Goal: Information Seeking & Learning: Learn about a topic

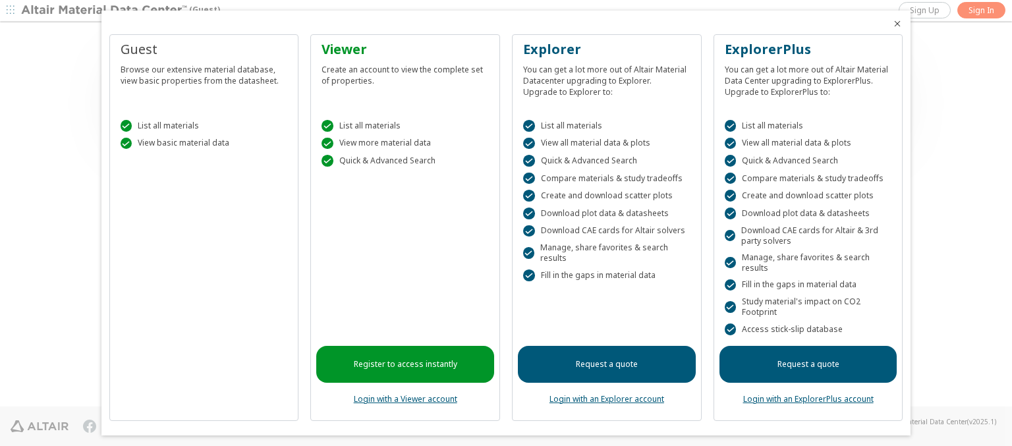
click at [892, 24] on icon "Close" at bounding box center [897, 23] width 11 height 11
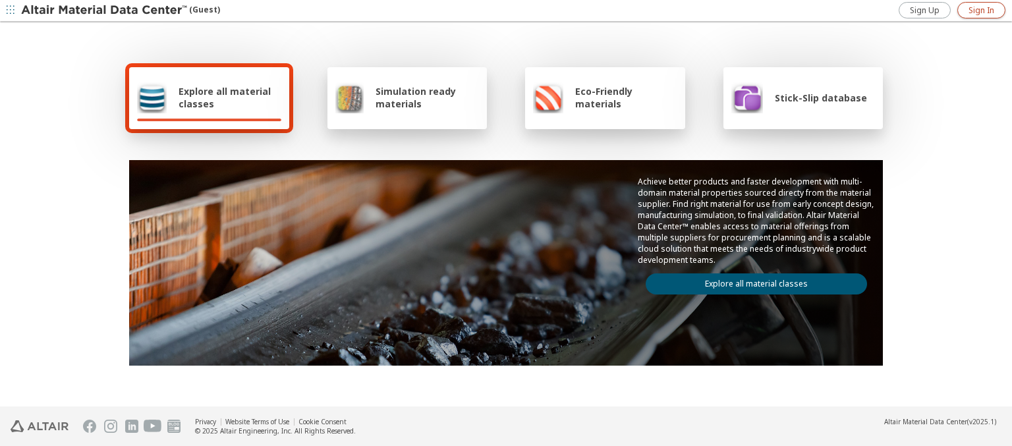
click at [981, 10] on span "Sign In" at bounding box center [982, 10] width 26 height 11
click at [105, 11] on img at bounding box center [105, 10] width 168 height 13
click at [225, 98] on span "Explore all material classes" at bounding box center [230, 97] width 103 height 25
click at [751, 281] on link "Explore all material classes" at bounding box center [756, 284] width 221 height 21
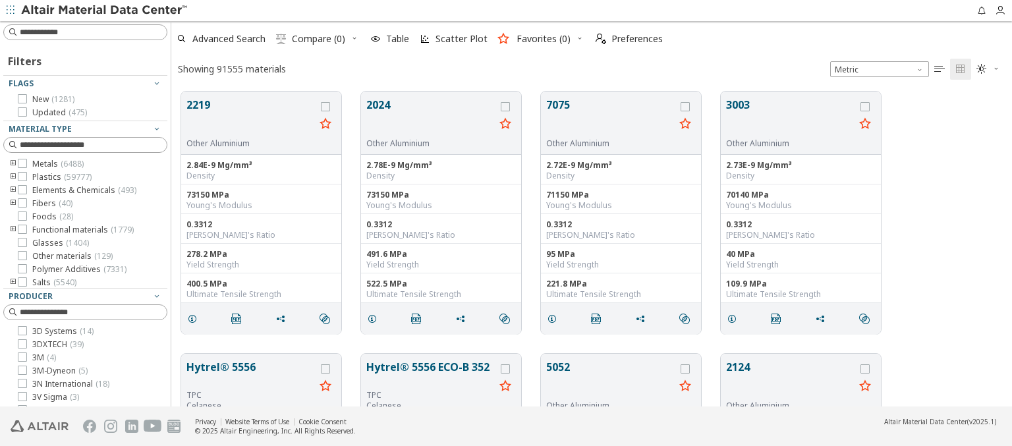
scroll to position [11, 11]
click at [229, 39] on span "Advanced Search" at bounding box center [228, 38] width 73 height 9
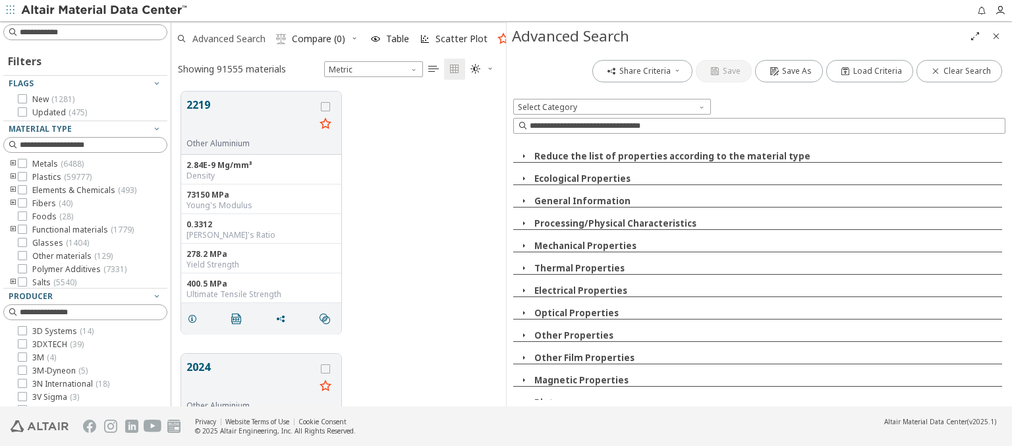
scroll to position [315, 324]
click at [703, 103] on span at bounding box center [703, 104] width 11 height 11
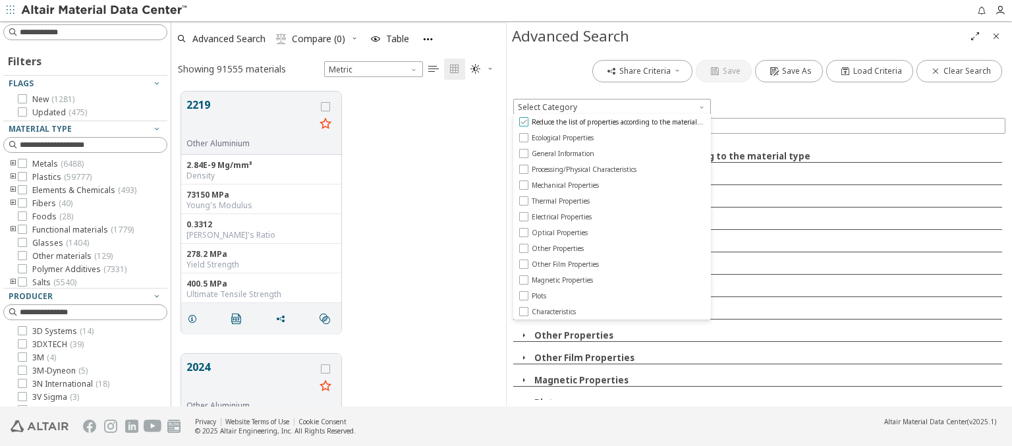
click at [618, 122] on span "Reduce the list of properties according to the material type" at bounding box center [618, 121] width 173 height 9
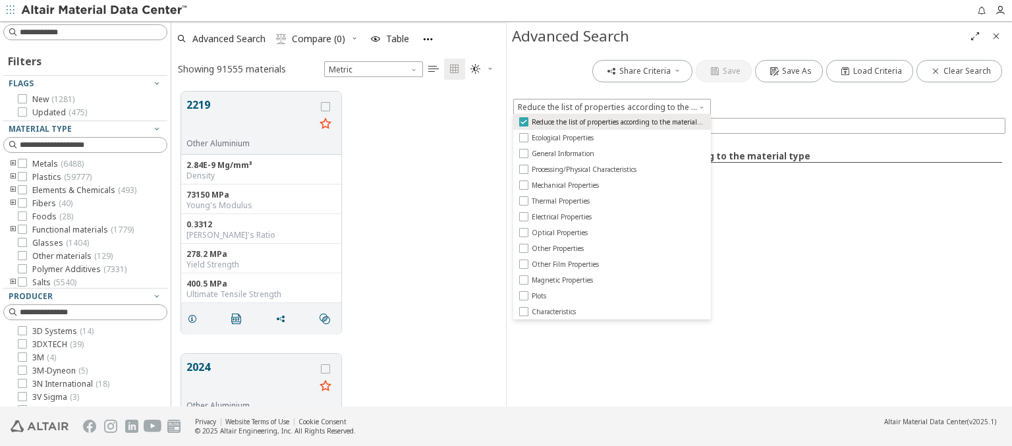
click at [618, 122] on span "Reduce the list of properties according to the material type" at bounding box center [618, 121] width 173 height 9
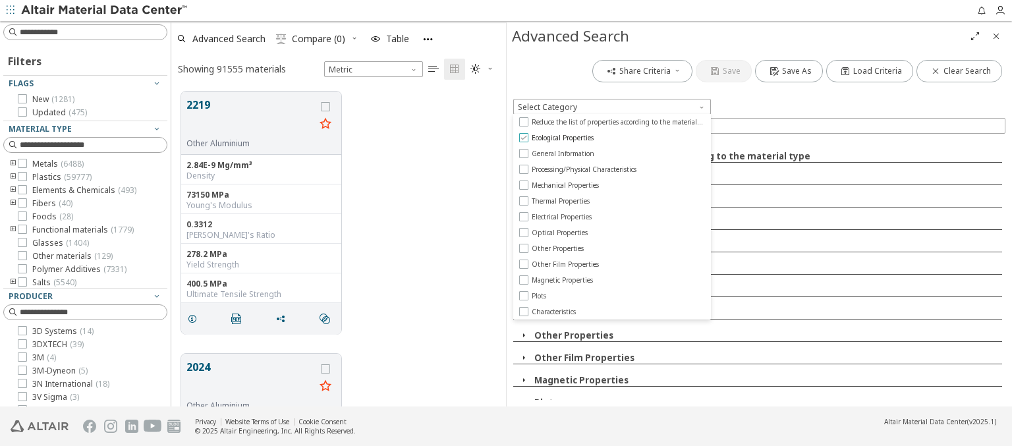
click at [564, 138] on span "Ecological Properties" at bounding box center [563, 137] width 62 height 9
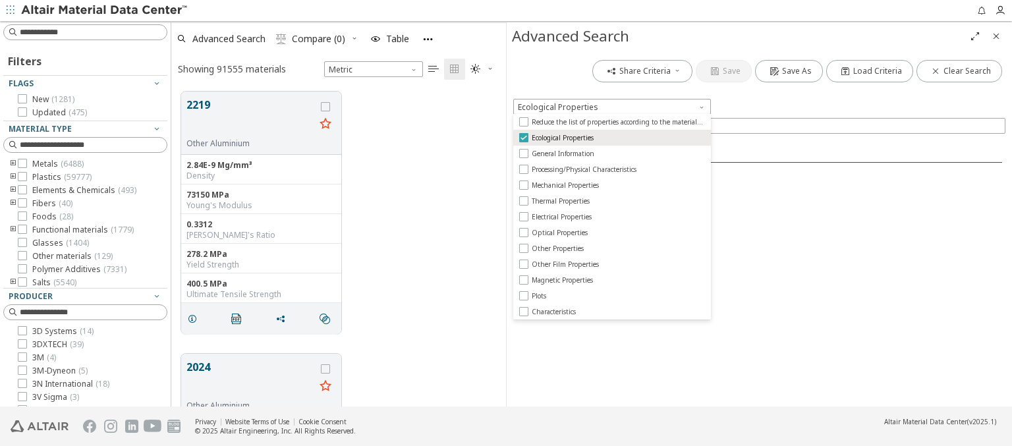
click at [564, 138] on span "Ecological Properties" at bounding box center [563, 137] width 62 height 9
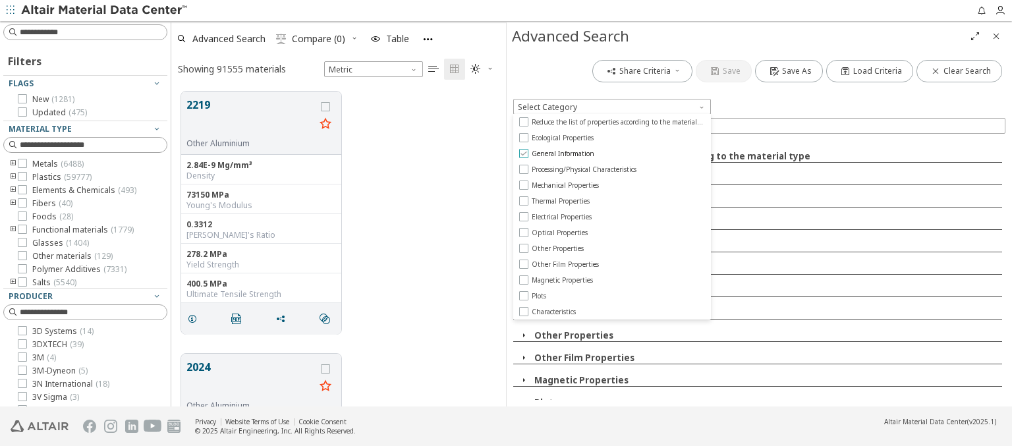
click at [563, 154] on span "General Information" at bounding box center [563, 153] width 63 height 9
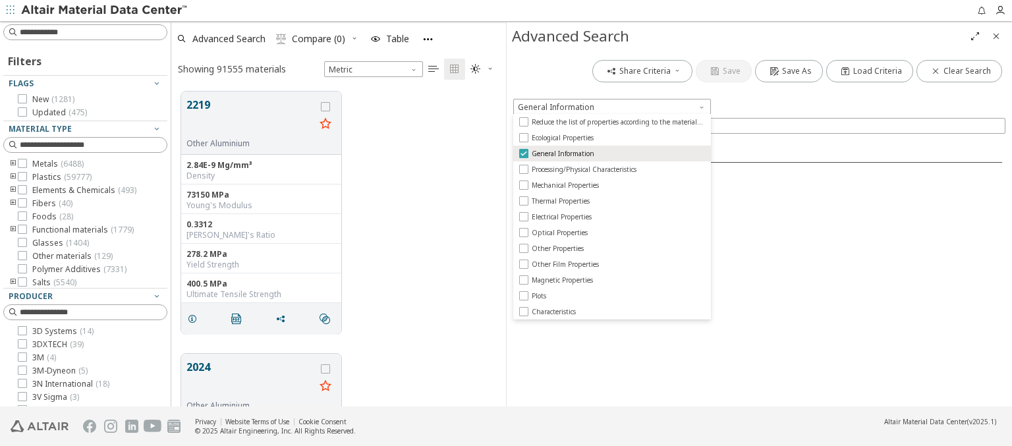
click at [563, 154] on span "General Information" at bounding box center [563, 153] width 63 height 9
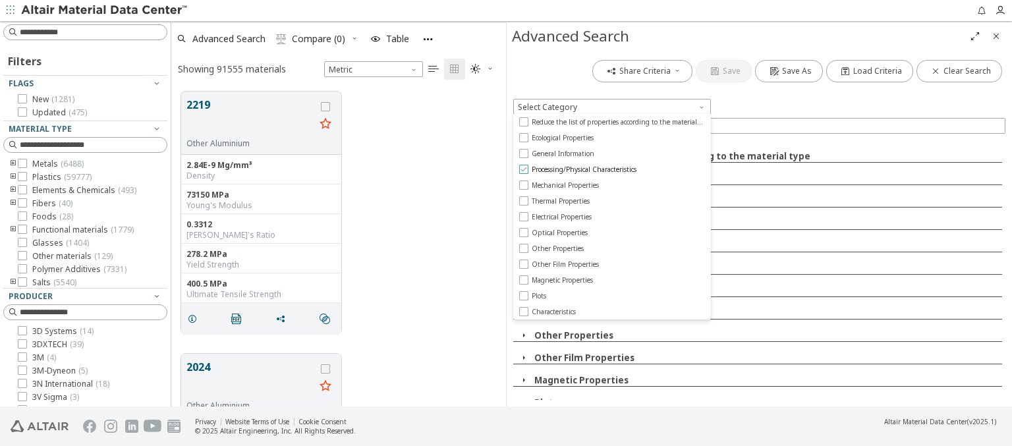
click at [585, 169] on span "Processing/Physical Characteristics" at bounding box center [584, 169] width 105 height 9
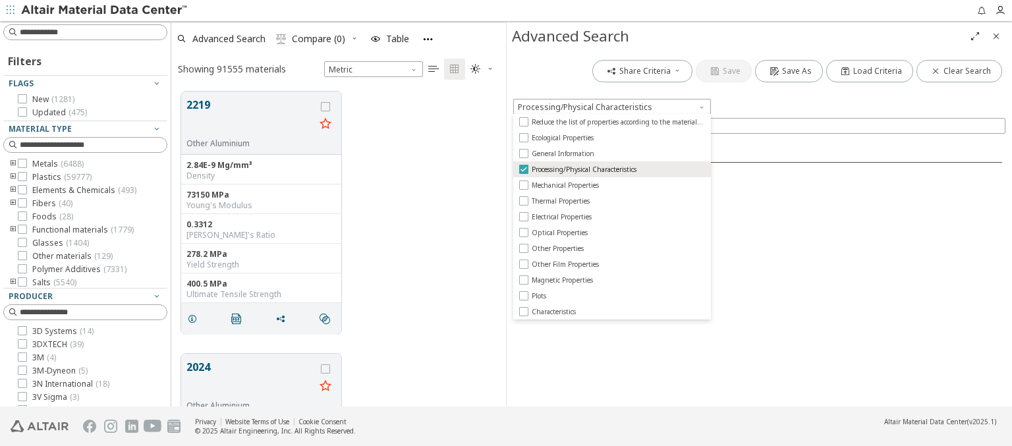
click at [585, 169] on span "Processing/Physical Characteristics" at bounding box center [584, 169] width 105 height 9
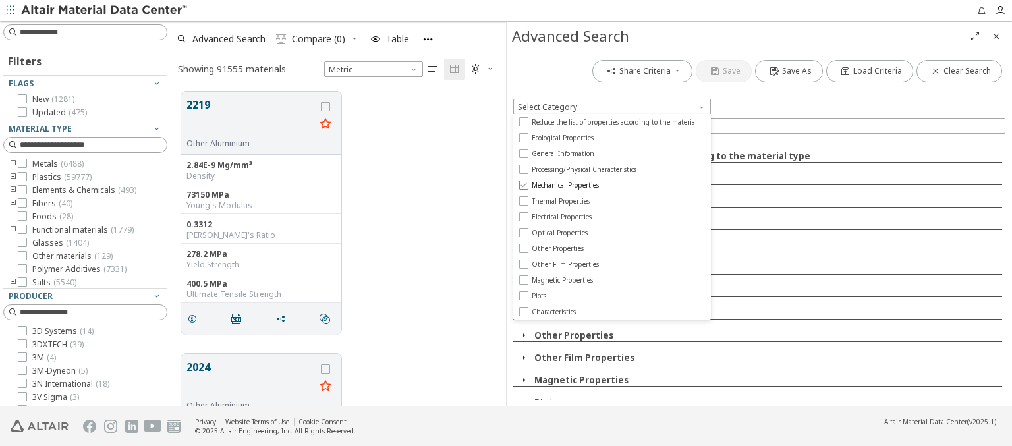
click at [566, 185] on span "Mechanical Properties" at bounding box center [565, 185] width 67 height 9
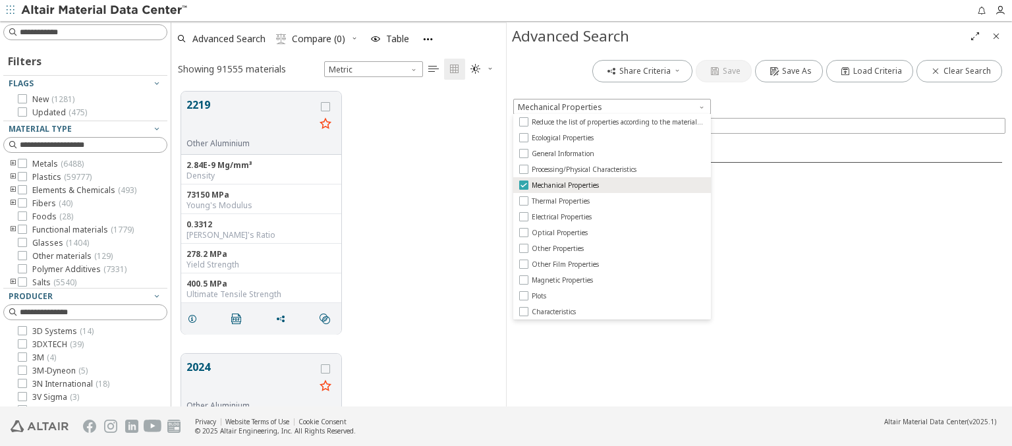
click at [566, 185] on span "Mechanical Properties" at bounding box center [565, 185] width 67 height 9
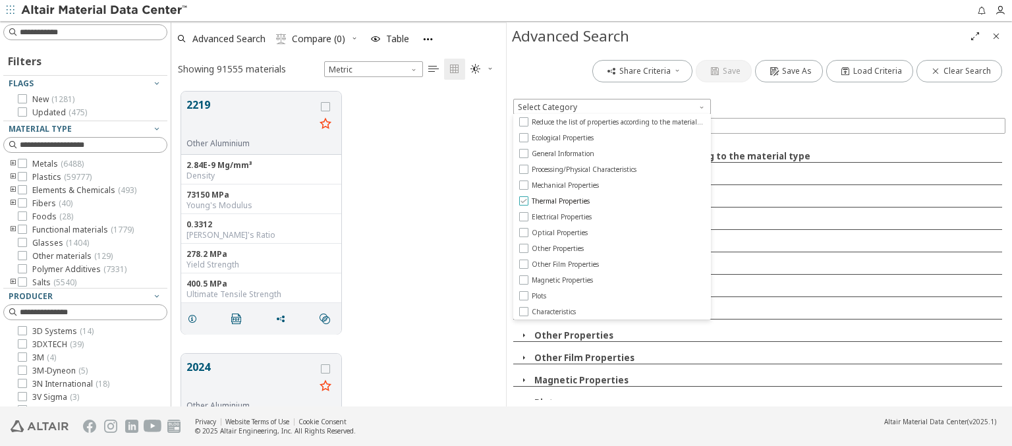
click at [561, 201] on span "Thermal Properties" at bounding box center [561, 200] width 58 height 9
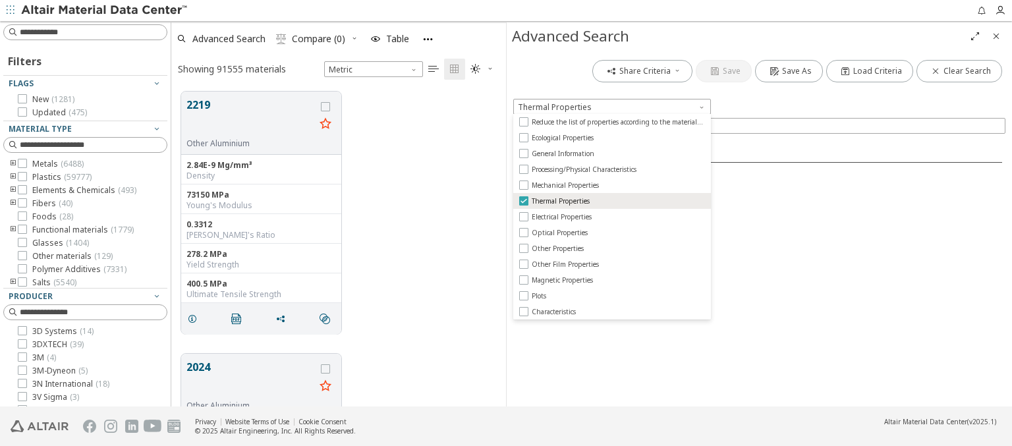
click at [561, 201] on span "Thermal Properties" at bounding box center [561, 200] width 58 height 9
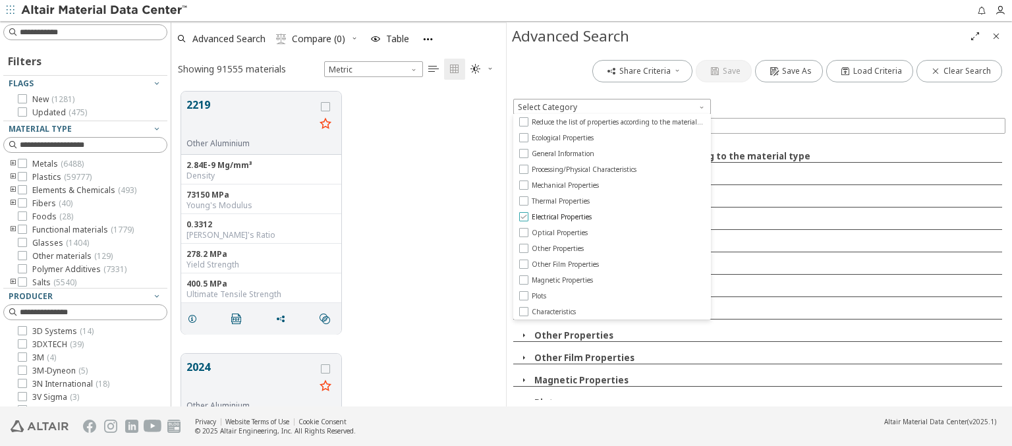
click at [562, 217] on span "Electrical Properties" at bounding box center [562, 216] width 60 height 9
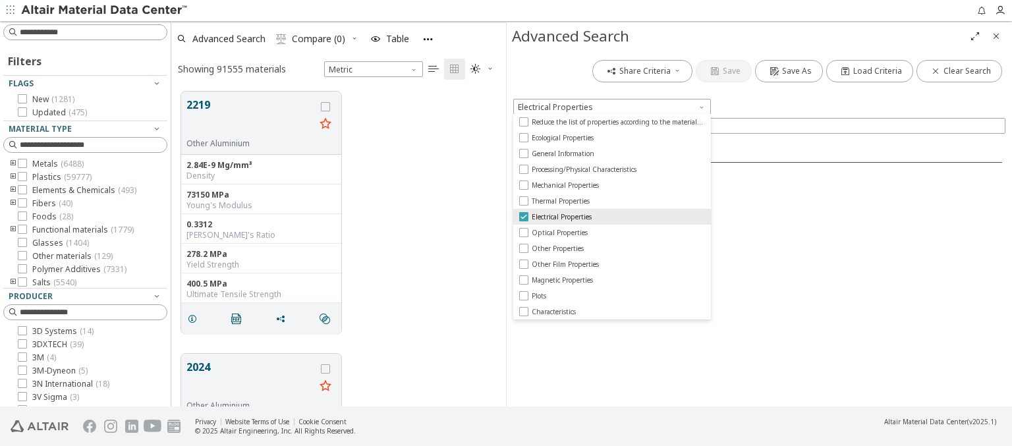
click at [562, 217] on span "Electrical Properties" at bounding box center [562, 216] width 60 height 9
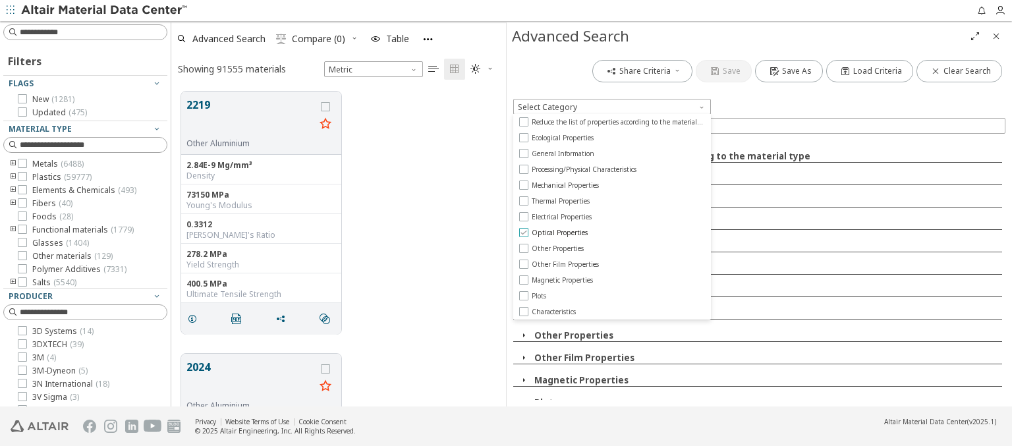
click at [559, 233] on span "Optical Properties" at bounding box center [560, 232] width 56 height 9
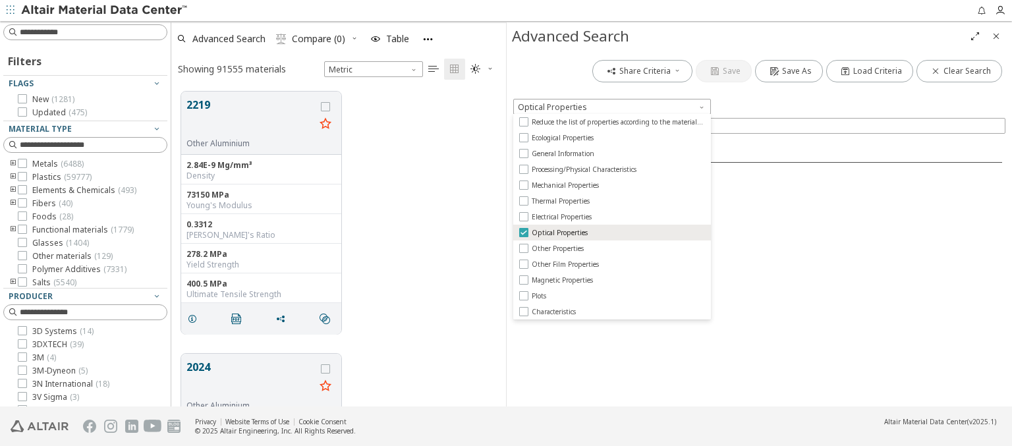
click at [559, 233] on span "Optical Properties" at bounding box center [560, 232] width 56 height 9
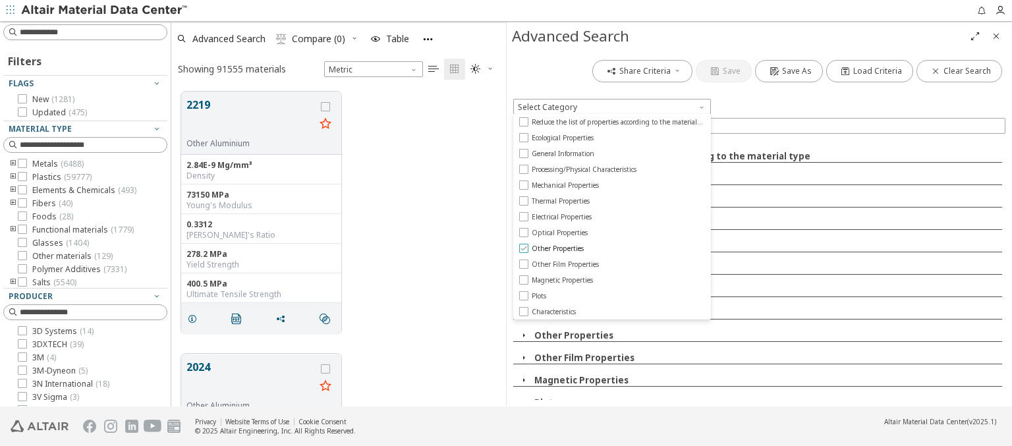
click at [557, 248] on span "Other Properties" at bounding box center [558, 248] width 52 height 9
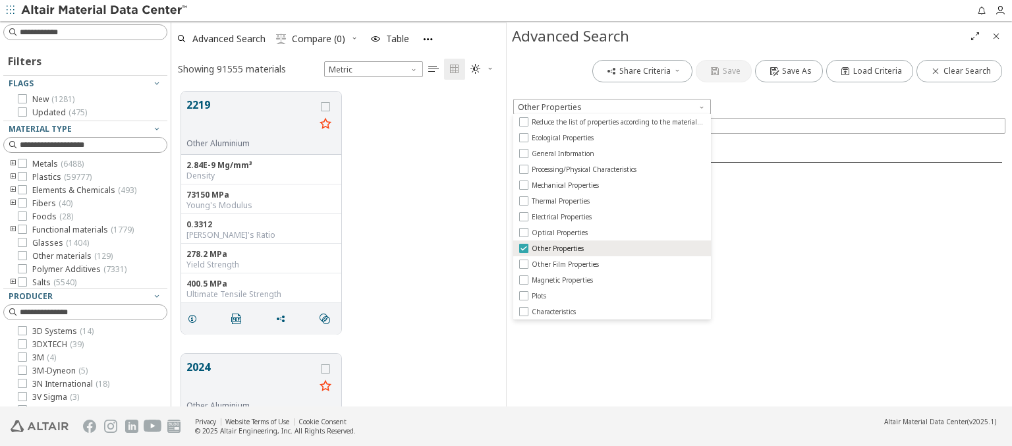
click at [557, 248] on span "Other Properties" at bounding box center [558, 248] width 52 height 9
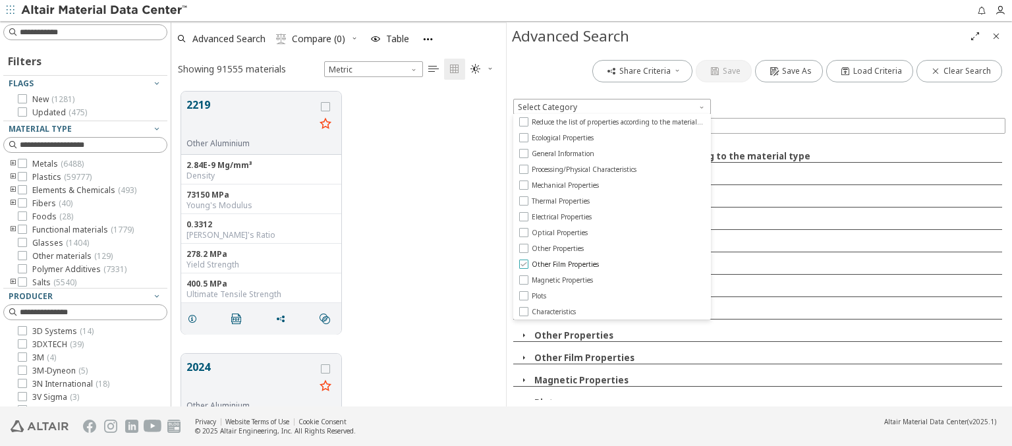
click at [565, 264] on span "Other Film Properties" at bounding box center [565, 264] width 67 height 9
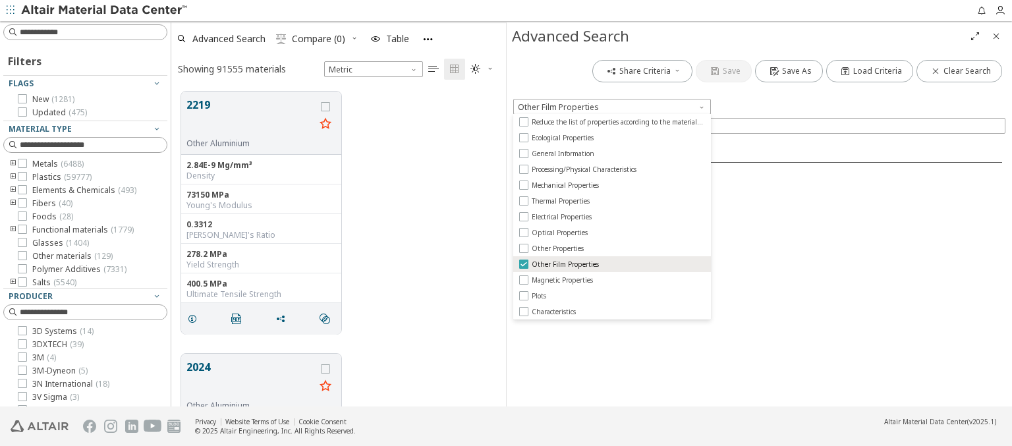
click at [565, 264] on span "Other Film Properties" at bounding box center [565, 264] width 67 height 9
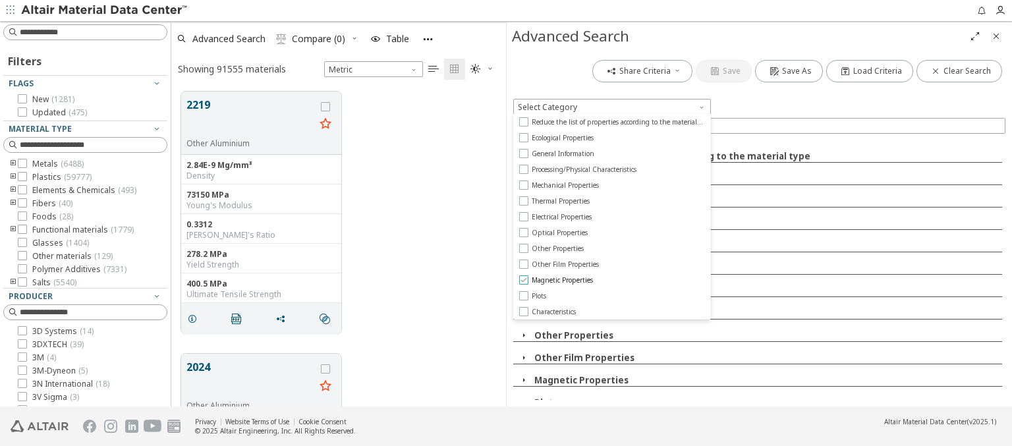
click at [563, 280] on span "Magnetic Properties" at bounding box center [562, 280] width 61 height 9
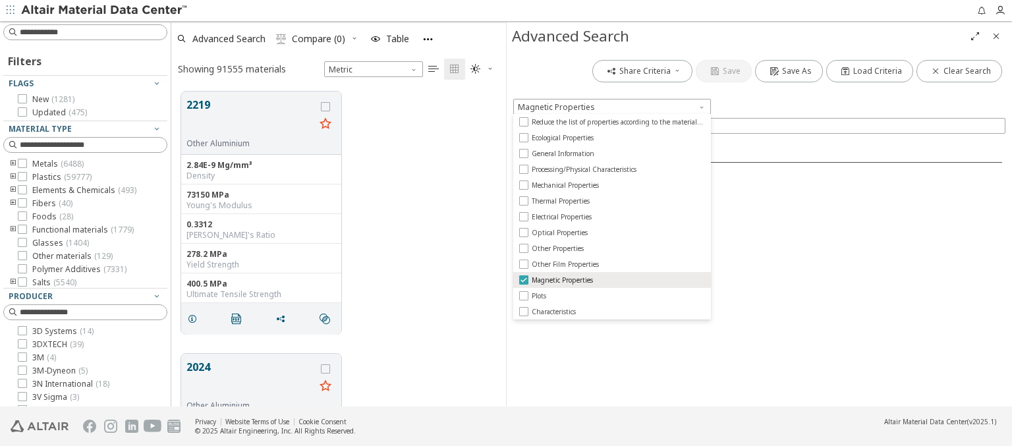
click at [563, 280] on span "Magnetic Properties" at bounding box center [562, 280] width 61 height 9
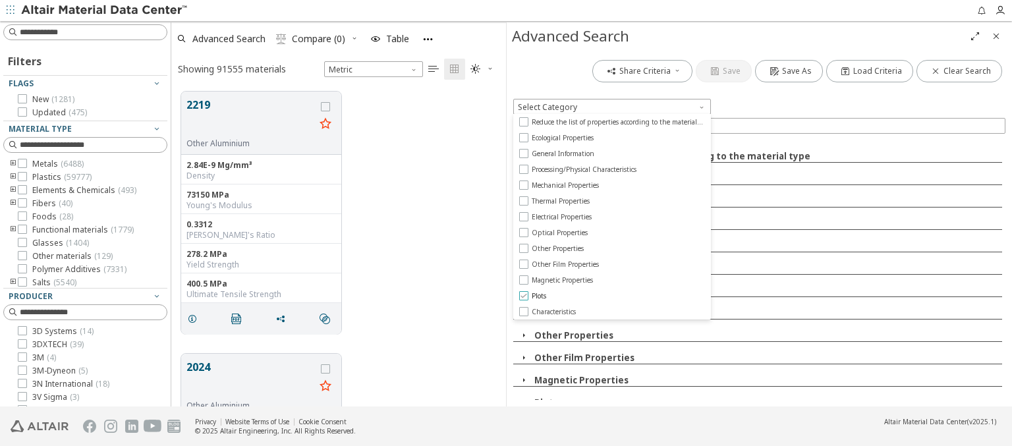
click at [539, 296] on span "Plots" at bounding box center [539, 295] width 15 height 9
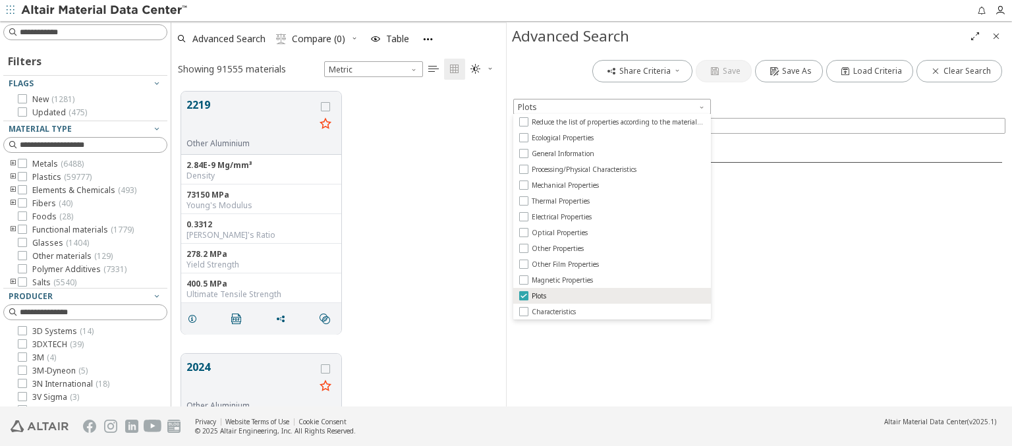
click at [539, 296] on span "Plots" at bounding box center [539, 295] width 15 height 9
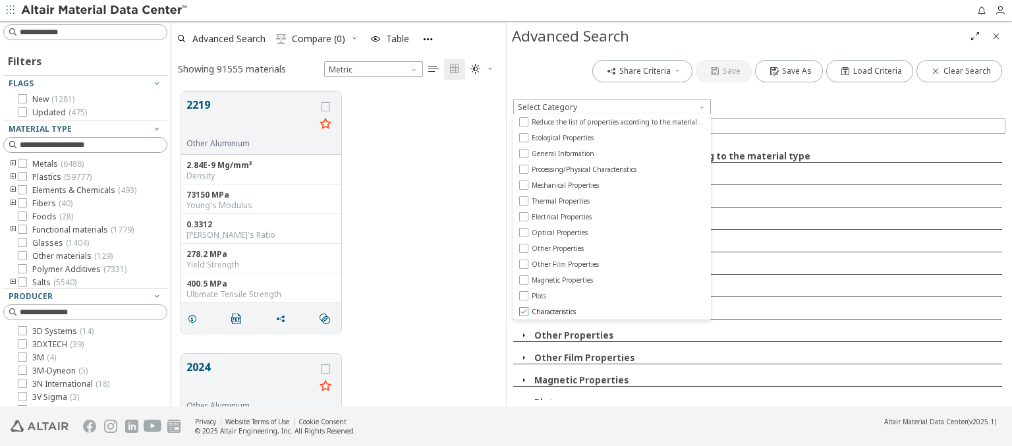
click at [554, 312] on span "Characteristics" at bounding box center [554, 311] width 44 height 9
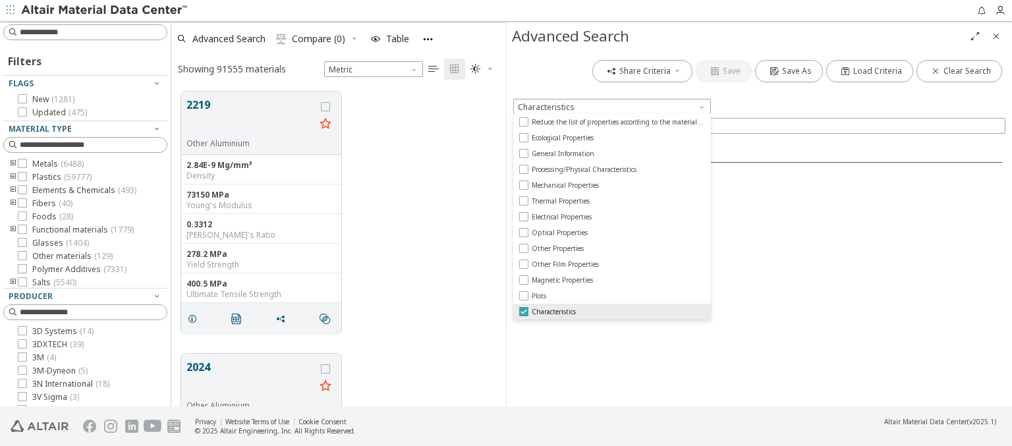
click at [554, 312] on span "Characteristics" at bounding box center [554, 311] width 44 height 9
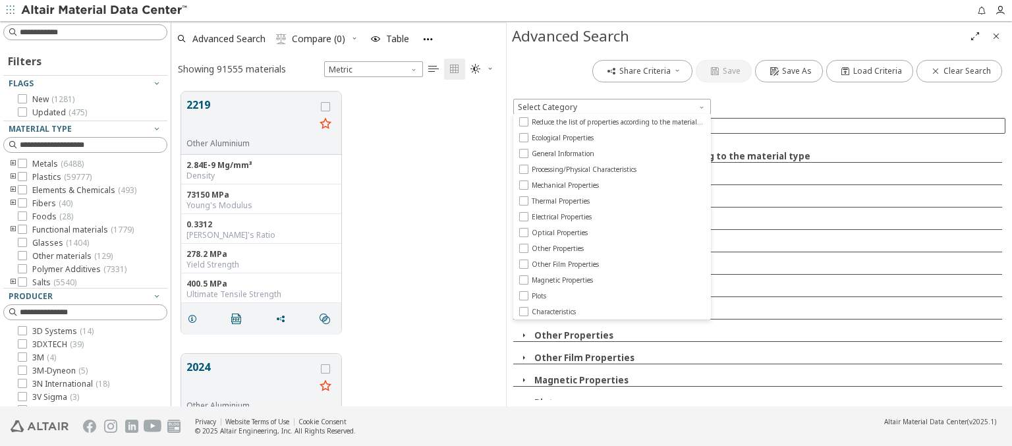
click at [767, 125] on input at bounding box center [767, 125] width 475 height 13
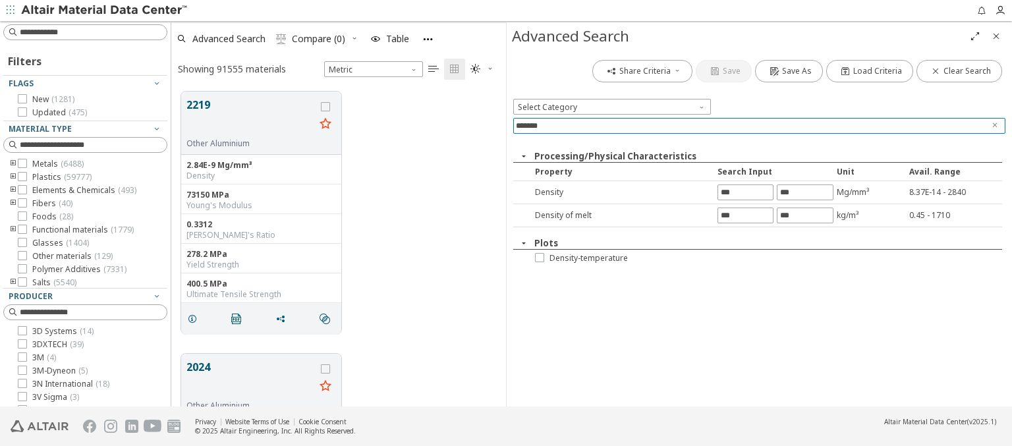
type input "*******"
click at [995, 125] on icon "Clear text" at bounding box center [995, 125] width 8 height 8
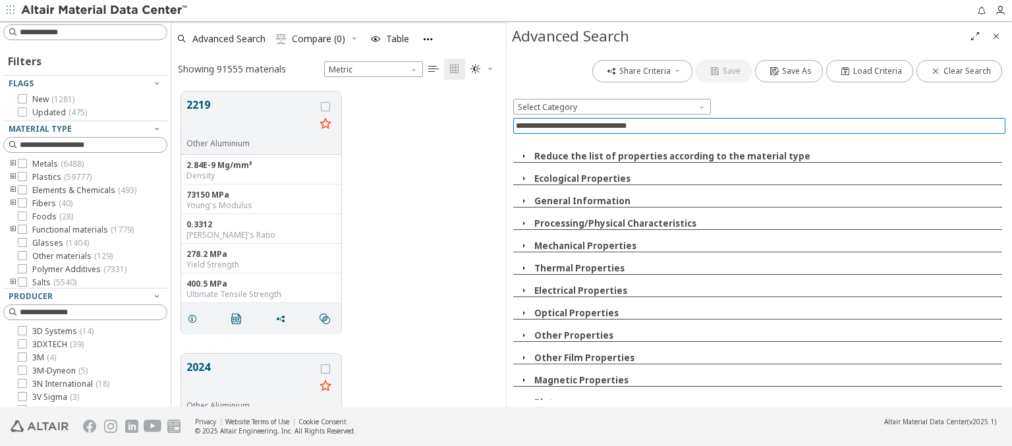
click at [523, 156] on icon "button" at bounding box center [524, 156] width 11 height 11
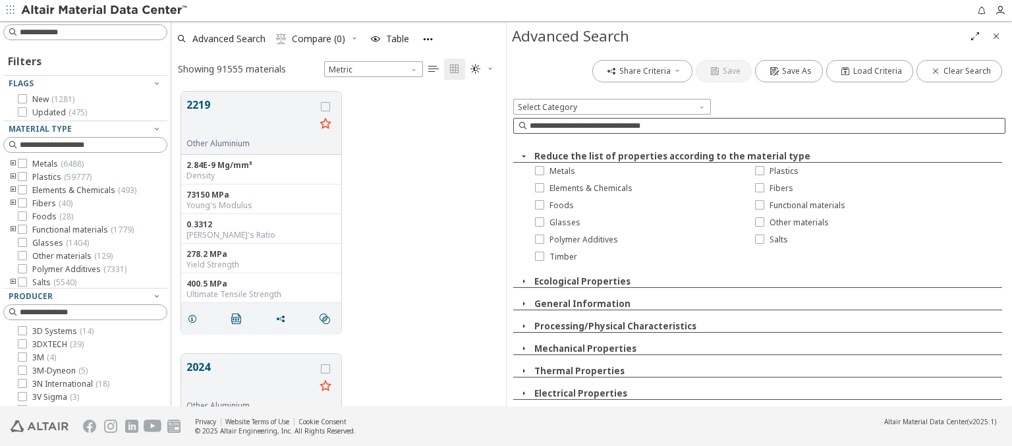
click at [523, 156] on icon "button" at bounding box center [524, 156] width 11 height 11
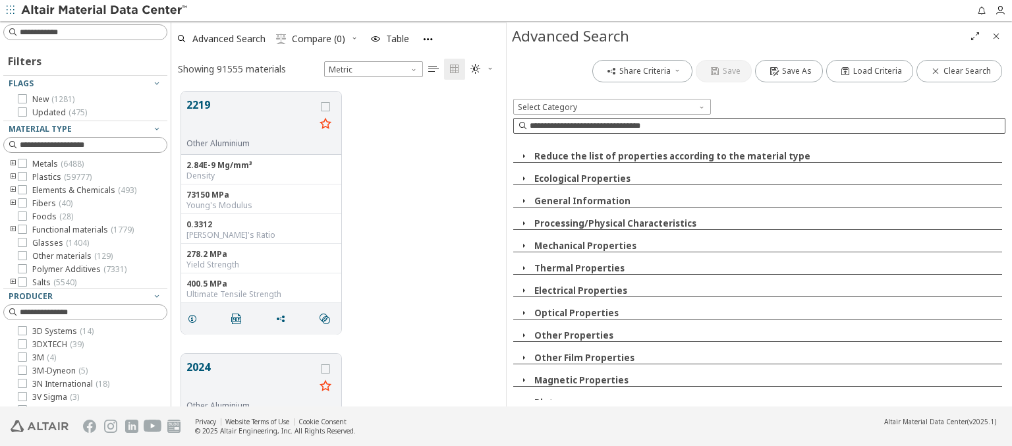
click at [105, 11] on img at bounding box center [105, 10] width 168 height 13
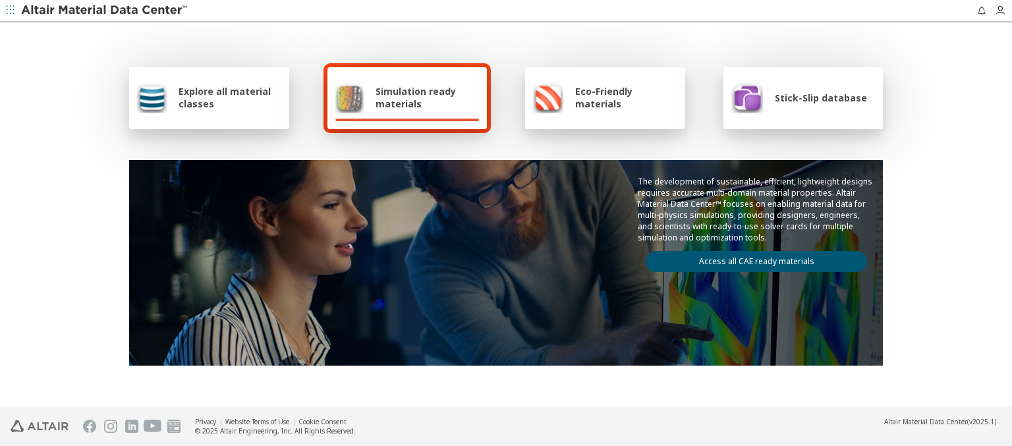
click at [205, 99] on span "Explore all material classes" at bounding box center [230, 97] width 103 height 25
